Goal: Information Seeking & Learning: Find specific fact

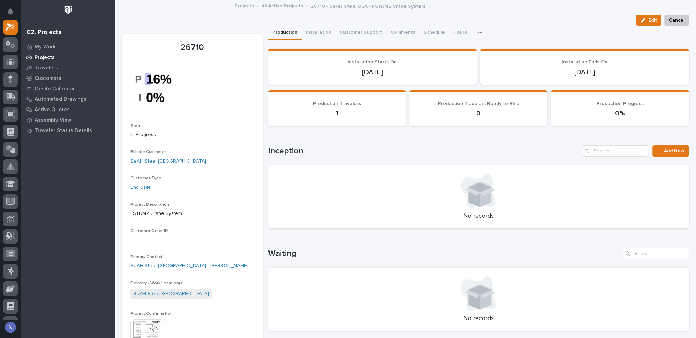
click at [45, 59] on p "Projects" at bounding box center [45, 57] width 20 height 6
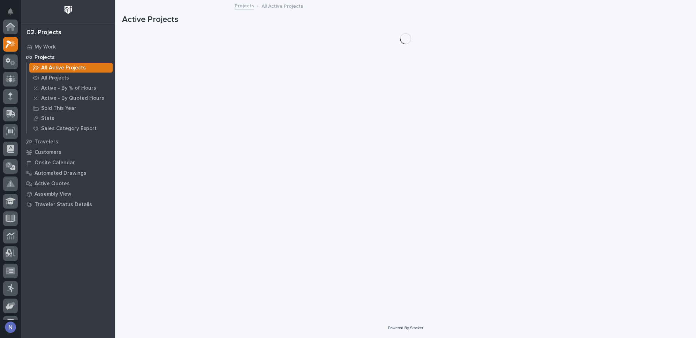
scroll to position [17, 0]
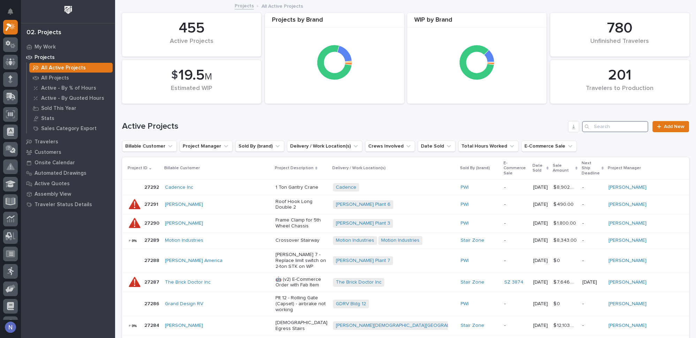
click at [594, 126] on input "Search" at bounding box center [615, 126] width 66 height 11
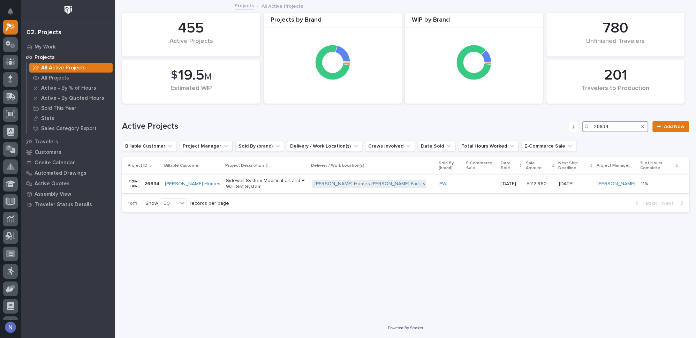
type input "26834"
click at [467, 181] on p "-" at bounding box center [481, 184] width 29 height 6
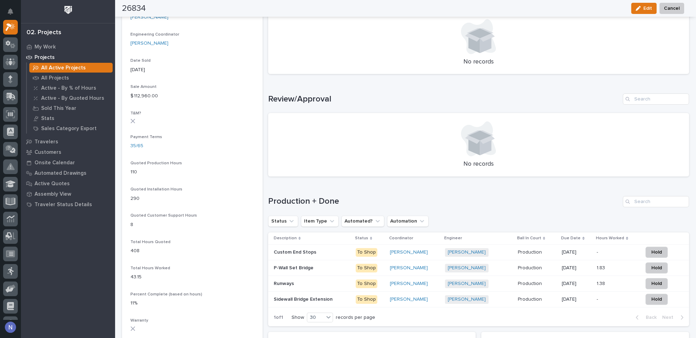
scroll to position [401, 0]
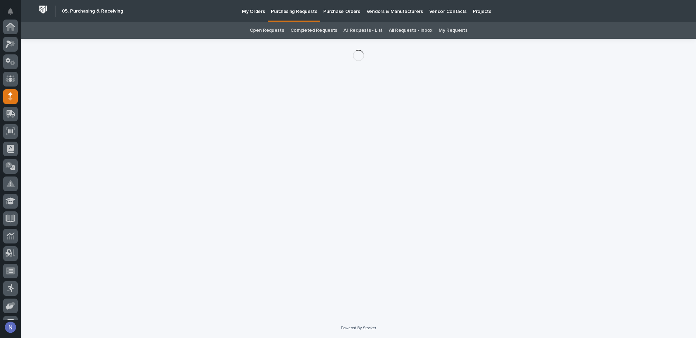
scroll to position [70, 0]
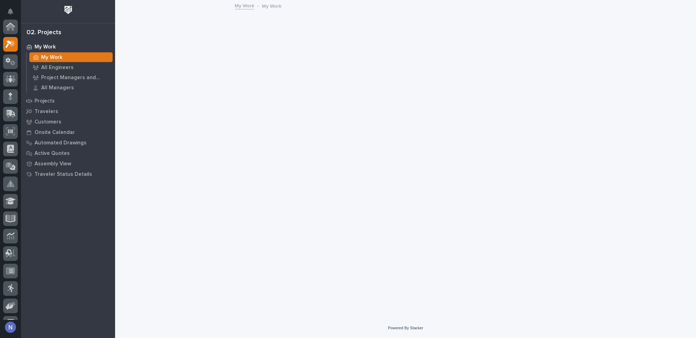
scroll to position [17, 0]
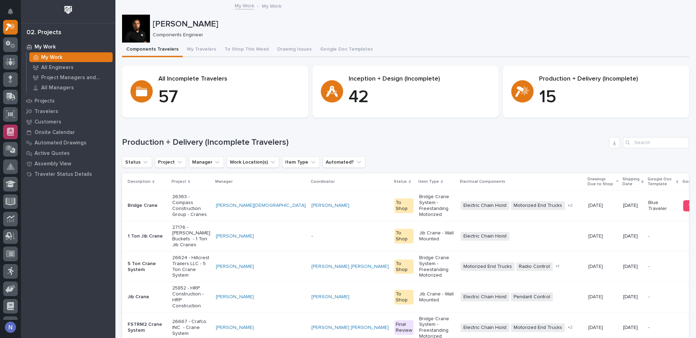
click at [13, 136] on div at bounding box center [10, 131] width 15 height 15
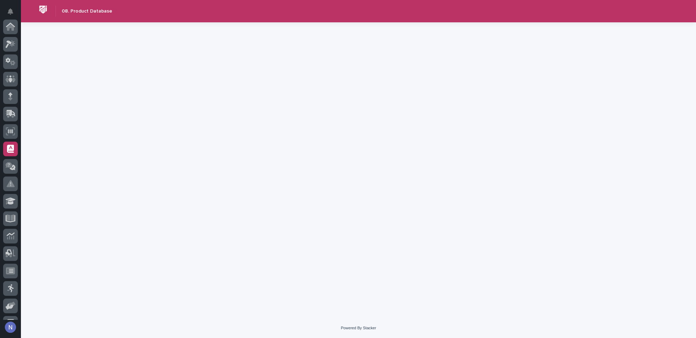
scroll to position [100, 0]
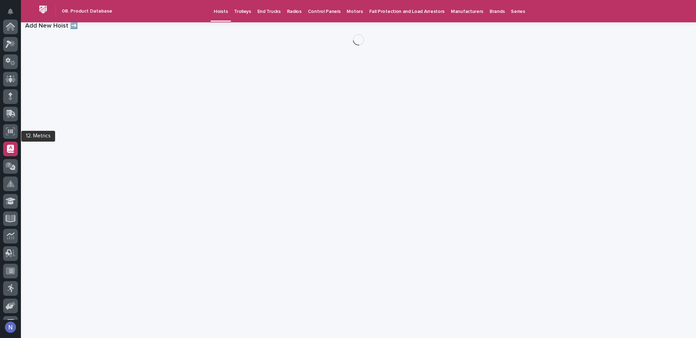
scroll to position [100, 0]
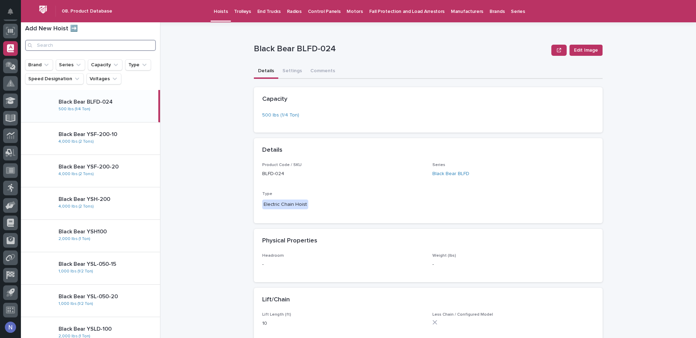
click at [112, 46] on input "Search" at bounding box center [90, 45] width 131 height 11
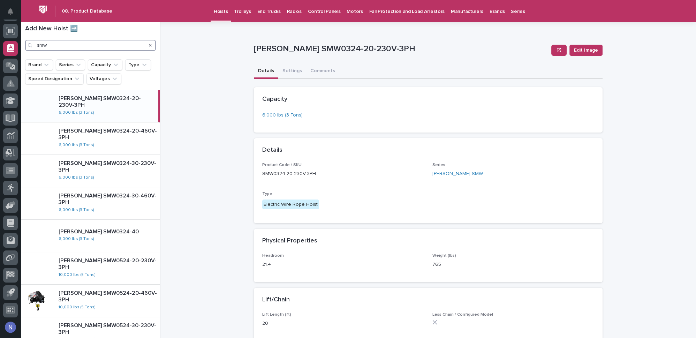
click at [95, 45] on input "smw" at bounding box center [90, 45] width 131 height 11
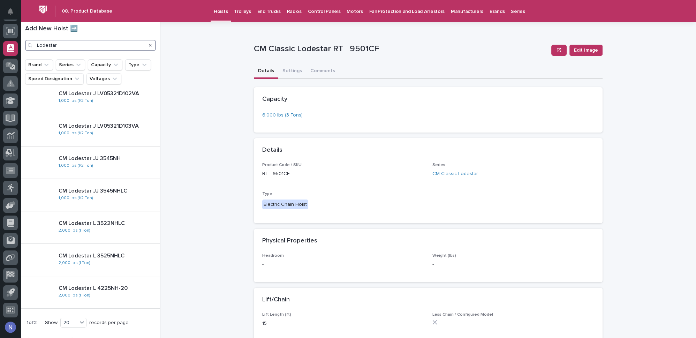
scroll to position [437, 0]
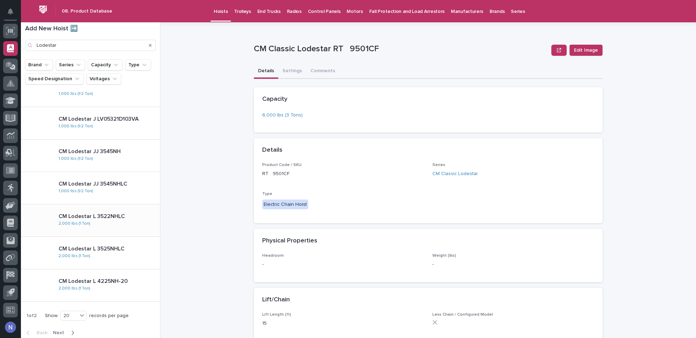
click at [95, 220] on div "CM Lodestar L 3522NHLC 2,000 lbs (1 Ton)" at bounding box center [106, 220] width 107 height 20
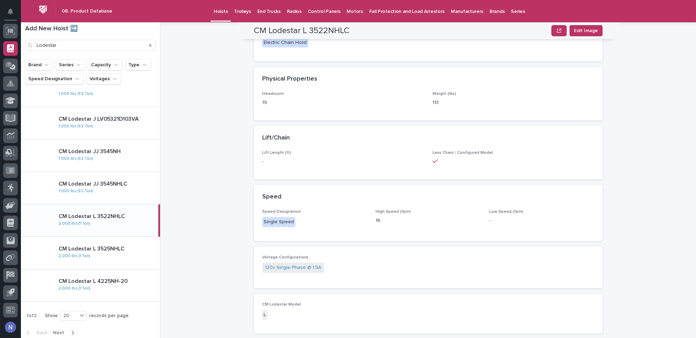
scroll to position [182, 0]
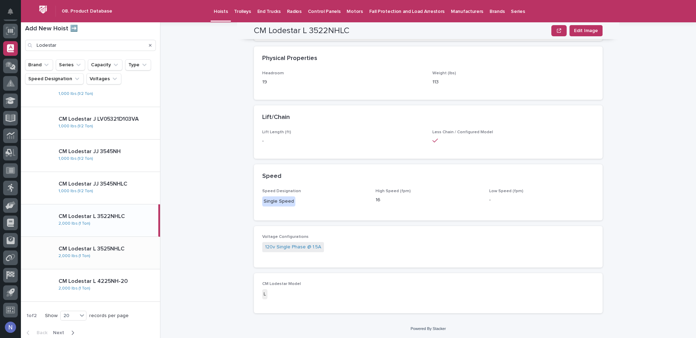
click at [124, 255] on div "CM Lodestar L 3525NHLC 2,000 lbs (1 Ton)" at bounding box center [106, 253] width 107 height 20
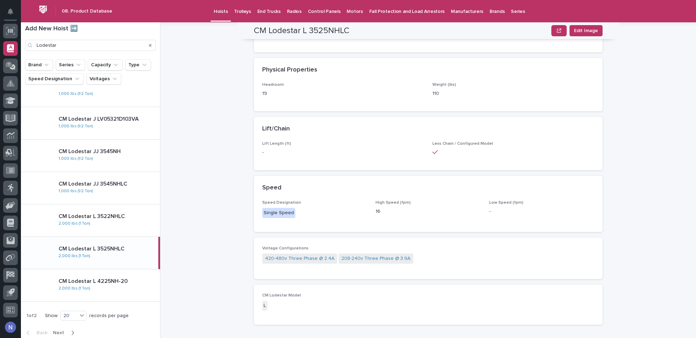
scroll to position [182, 0]
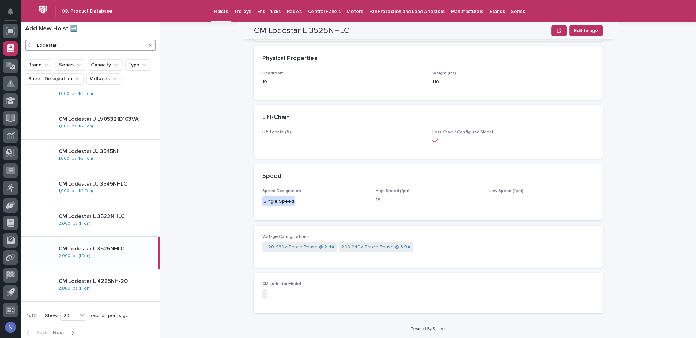
click at [110, 44] on input "Lodestar" at bounding box center [90, 45] width 131 height 11
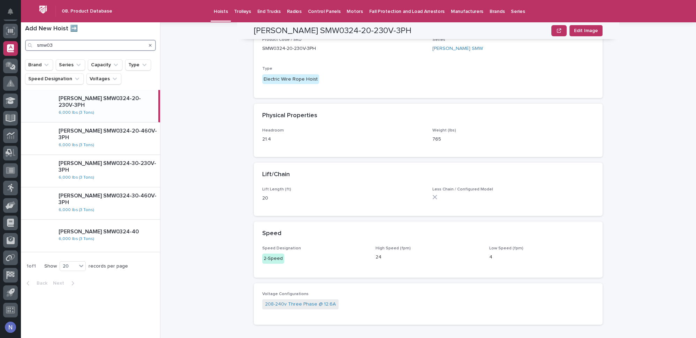
scroll to position [137, 0]
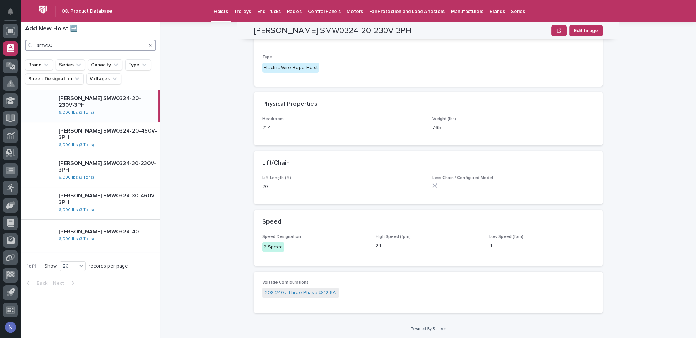
type input "smw03"
click at [582, 119] on div "Headroom 21.4 Weight (lbs) 765" at bounding box center [428, 126] width 332 height 21
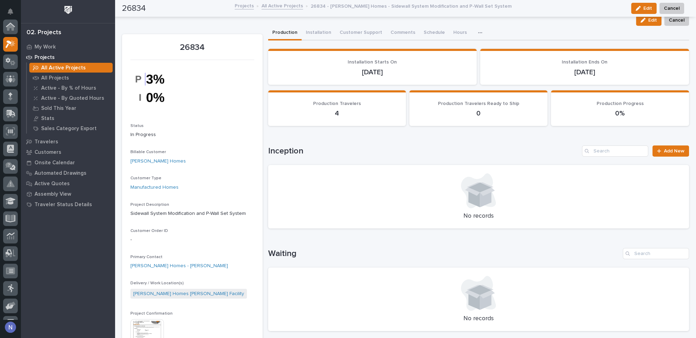
scroll to position [17, 0]
